Goal: Find specific page/section: Find specific page/section

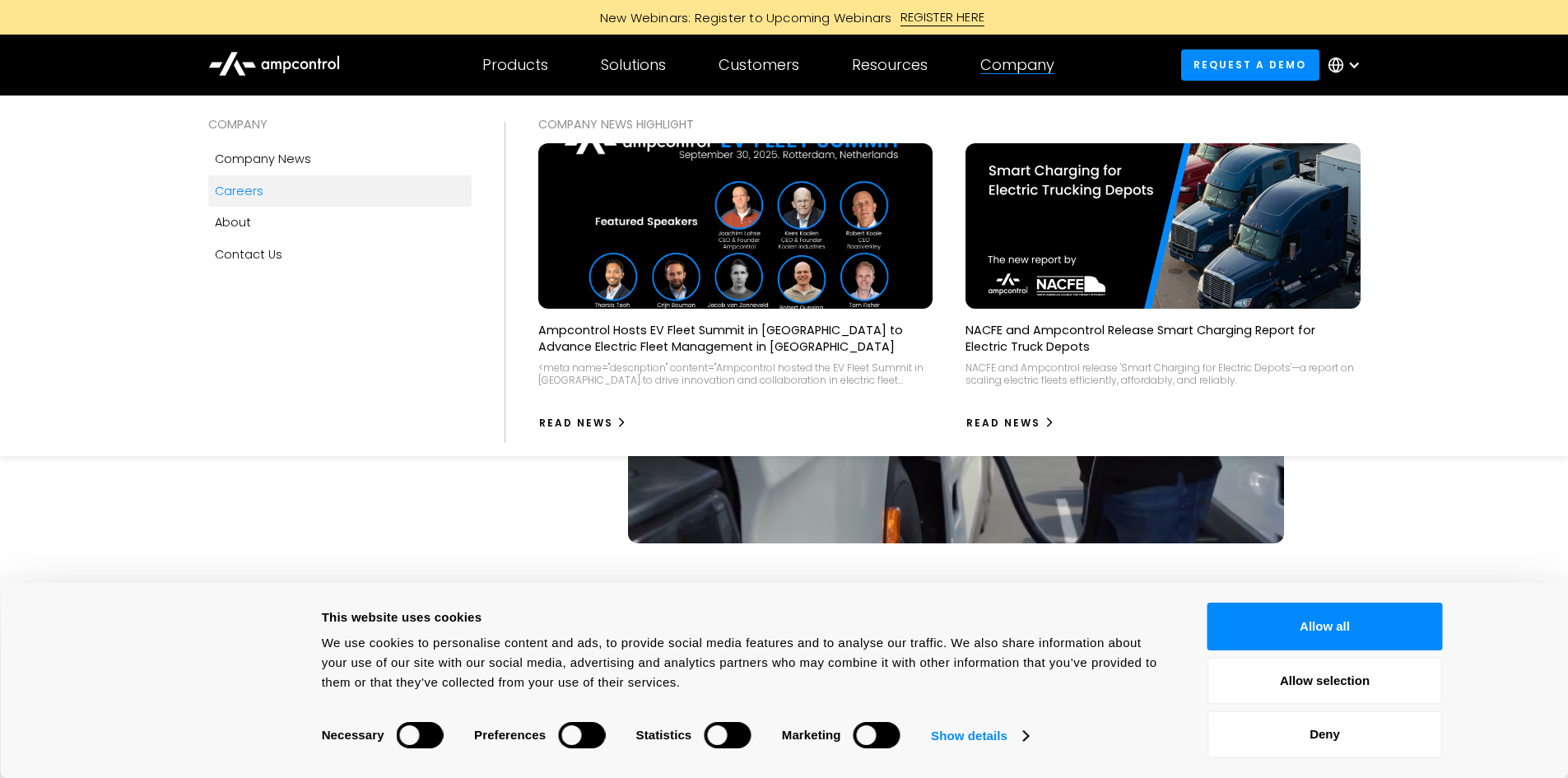
click at [256, 188] on div "Careers" at bounding box center [238, 192] width 49 height 18
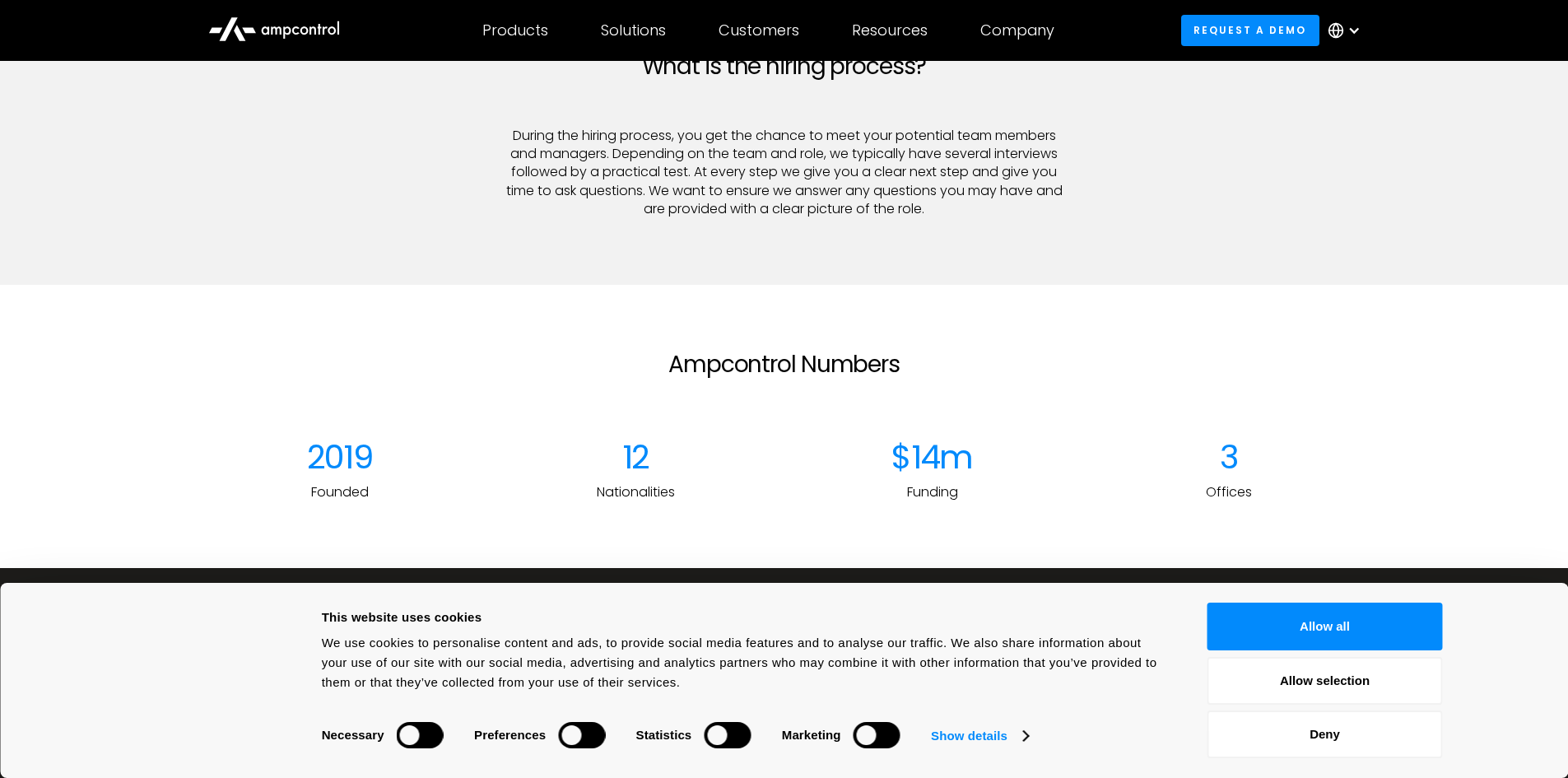
scroll to position [2080, 0]
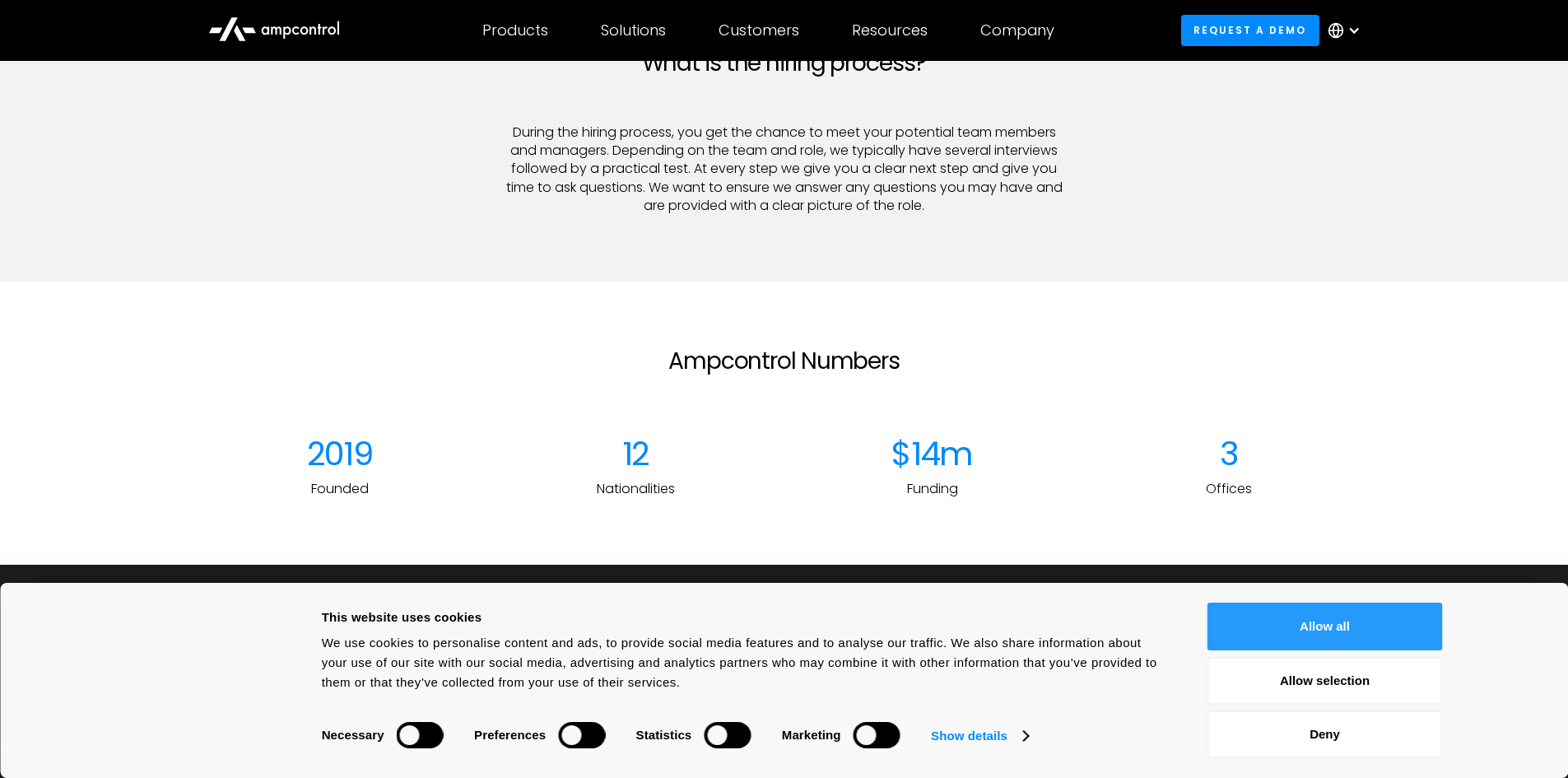
click at [1401, 636] on button "Allow all" at bounding box center [1325, 627] width 236 height 48
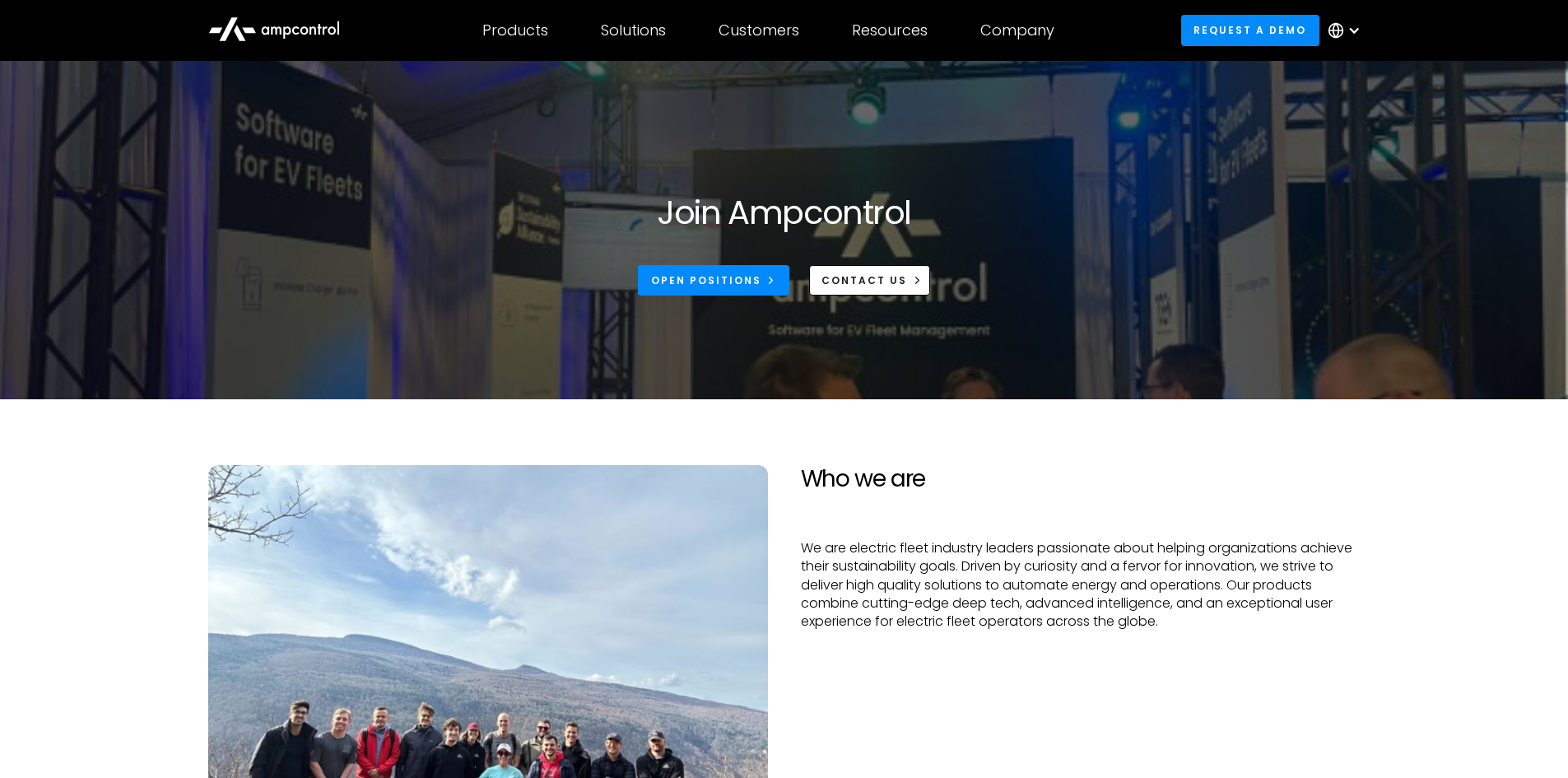
scroll to position [0, 0]
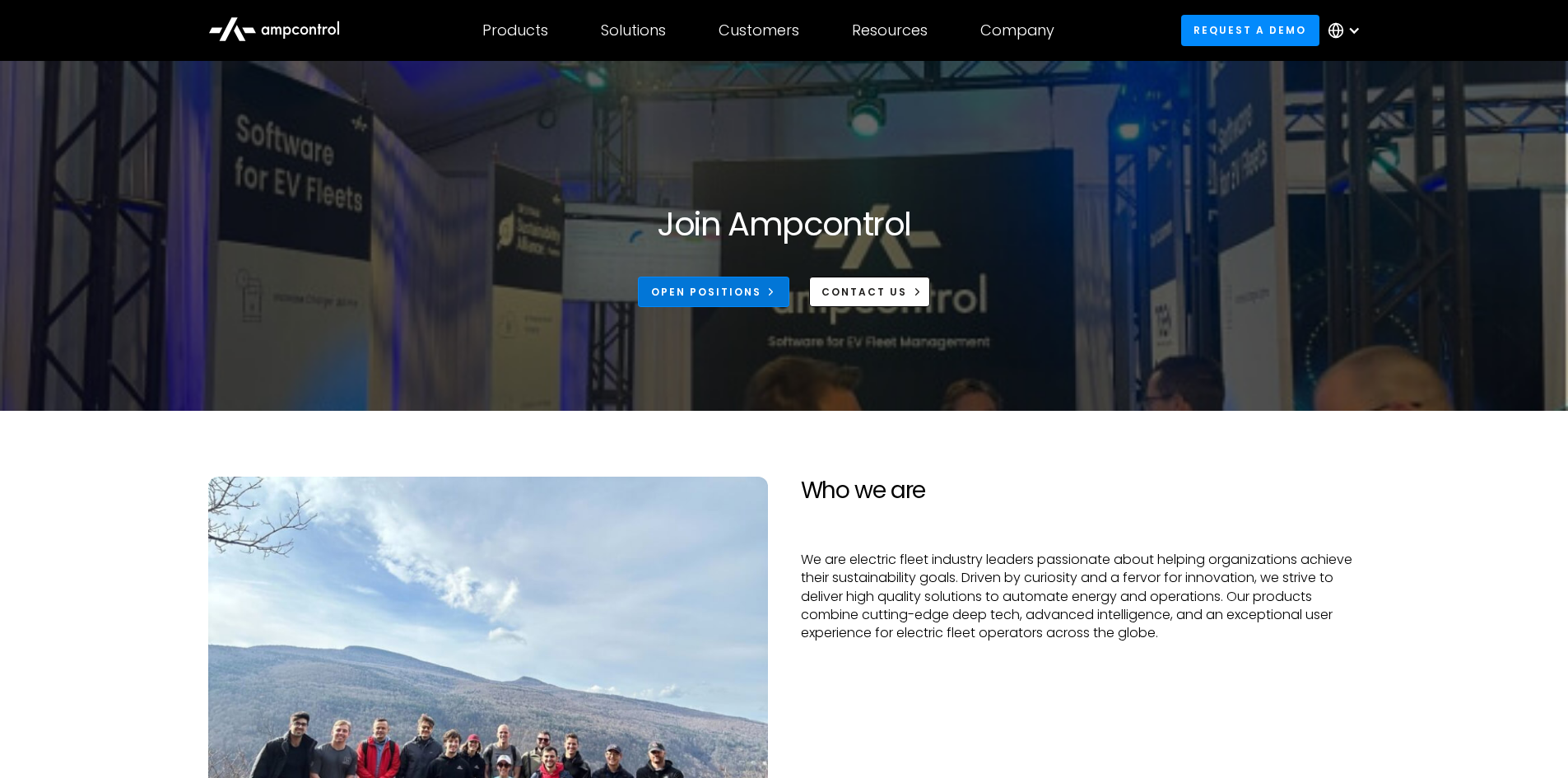
click at [759, 287] on div "Open Positions" at bounding box center [706, 292] width 110 height 15
